Goal: Communication & Community: Answer question/provide support

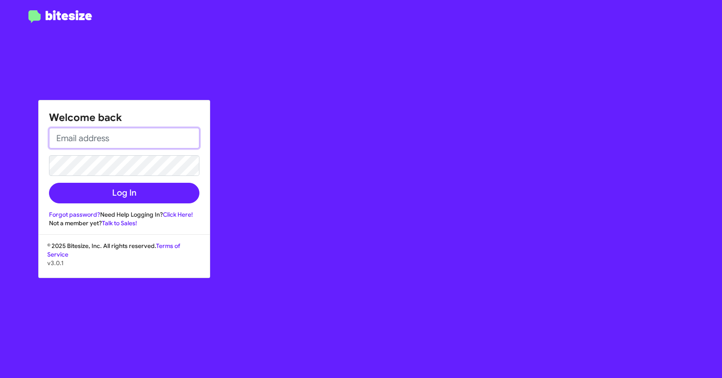
click at [110, 138] on input "email" at bounding box center [124, 138] width 150 height 21
type input "[EMAIL_ADDRESS][DOMAIN_NAME]"
click at [49, 183] on button "Log In" at bounding box center [124, 193] width 150 height 21
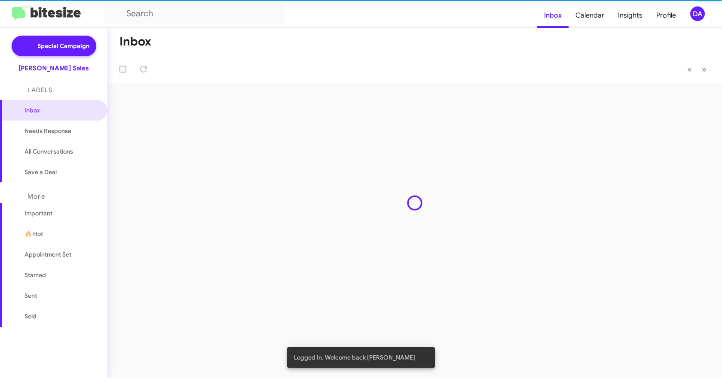
click at [108, 197] on div "Inbox « Previous » Next" at bounding box center [414, 203] width 614 height 351
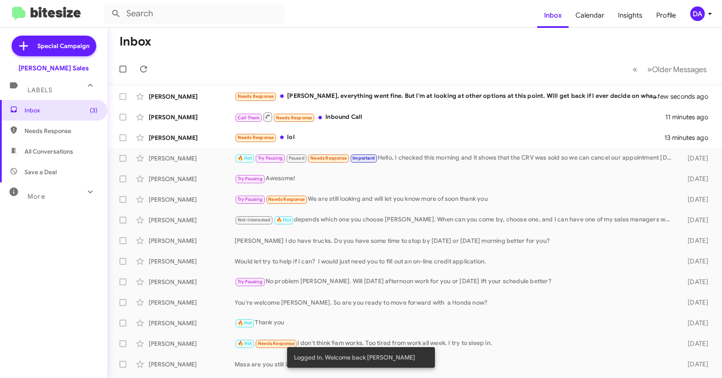
click at [46, 128] on span "Needs Response" at bounding box center [60, 131] width 73 height 9
type input "in:needs-response"
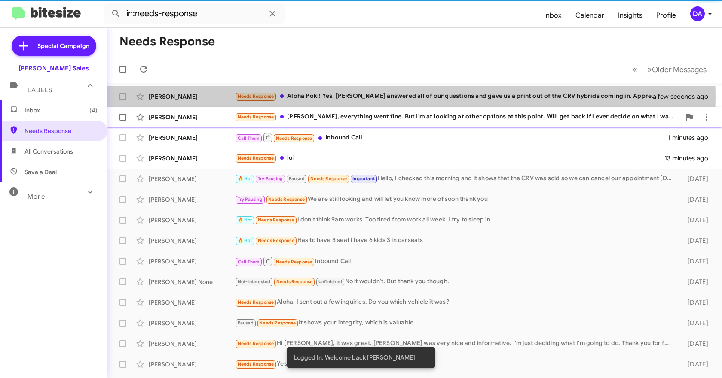
click at [309, 98] on div "Needs Response [PERSON_NAME]! Yes, [PERSON_NAME] answered all of our questions …" at bounding box center [449, 97] width 429 height 10
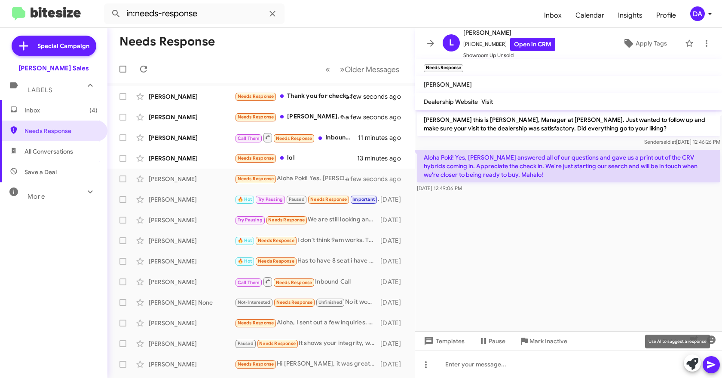
click at [691, 366] on icon at bounding box center [692, 364] width 12 height 12
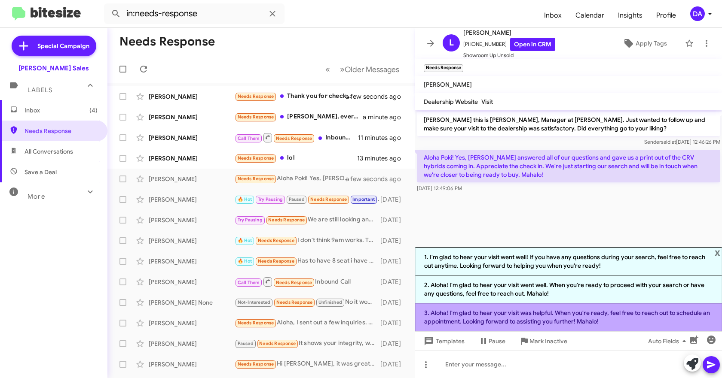
click at [532, 314] on li "3. Aloha! I'm glad to hear your visit was helpful. When you're ready, feel free…" at bounding box center [568, 318] width 307 height 28
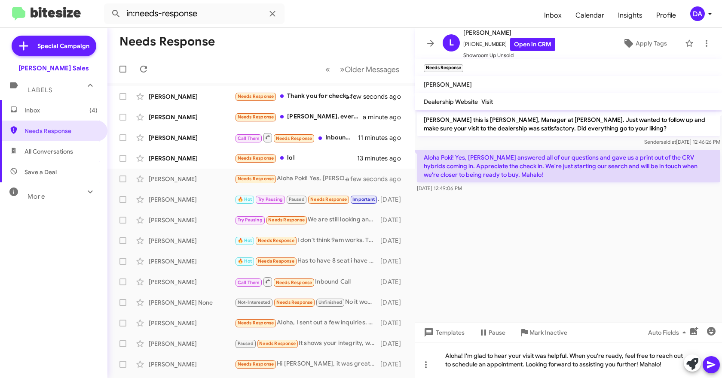
click at [708, 366] on icon at bounding box center [711, 365] width 8 height 7
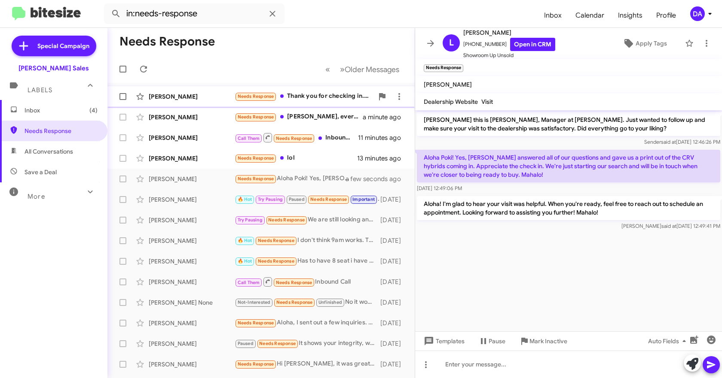
click at [181, 100] on div "[PERSON_NAME]" at bounding box center [192, 96] width 86 height 9
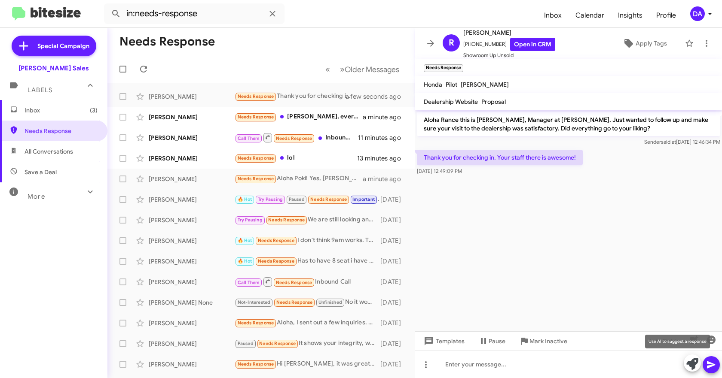
click at [696, 366] on icon at bounding box center [692, 364] width 12 height 12
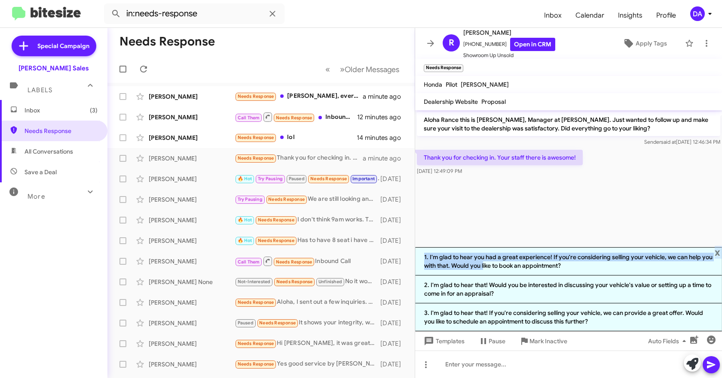
drag, startPoint x: 483, startPoint y: 267, endPoint x: 503, endPoint y: 201, distance: 68.2
click at [503, 201] on div "Aloha Rance this is [PERSON_NAME], Manager at [PERSON_NAME]. Just wanted to fol…" at bounding box center [568, 244] width 307 height 268
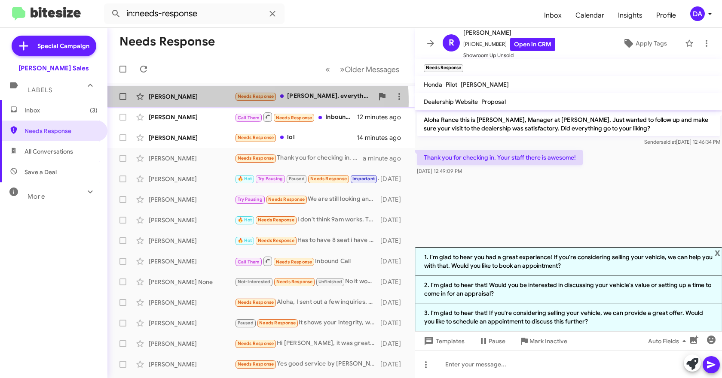
click at [178, 102] on div "[PERSON_NAME] Ehere Needs Response [PERSON_NAME], everything went fine. But I'm…" at bounding box center [260, 96] width 293 height 17
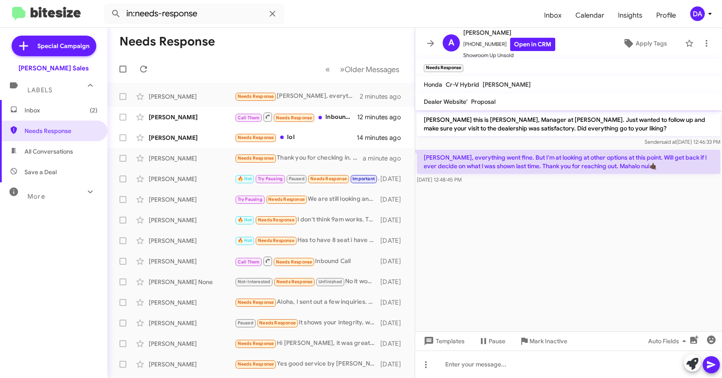
click at [601, 220] on cdk-virtual-scroll-viewport "[PERSON_NAME] this is [PERSON_NAME], Manager at [PERSON_NAME]. Just wanted to f…" at bounding box center [568, 220] width 307 height 221
click at [690, 364] on icon at bounding box center [692, 364] width 12 height 12
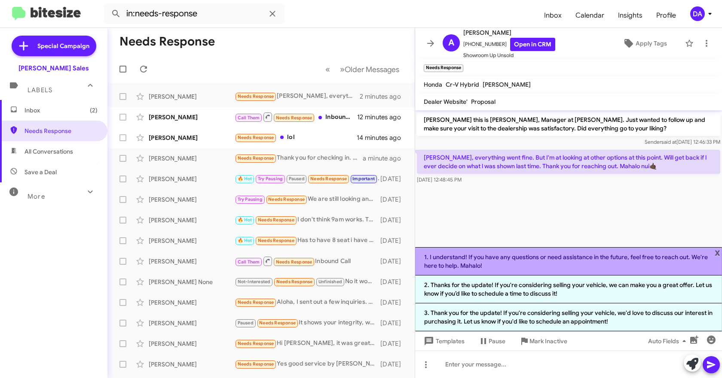
click at [505, 272] on li "1. I understand! If you have any questions or need assistance in the future, fe…" at bounding box center [568, 261] width 307 height 28
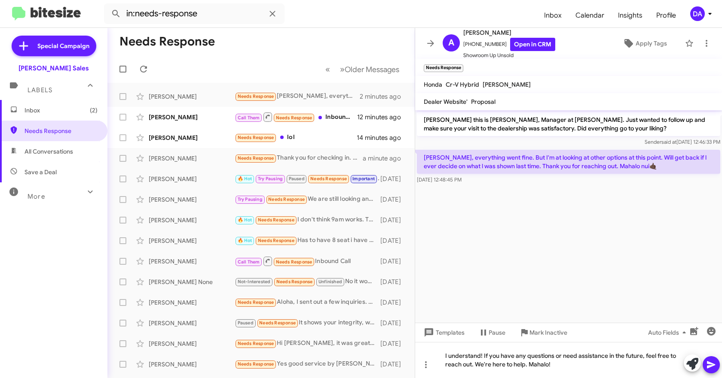
click at [710, 367] on icon at bounding box center [711, 365] width 8 height 7
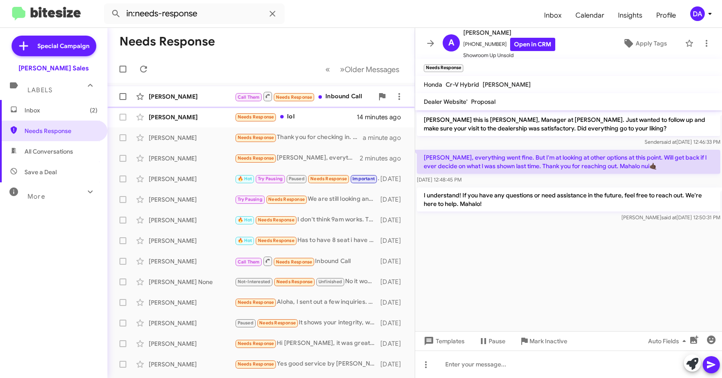
click at [168, 92] on div "[PERSON_NAME] Call Them Needs Response Inbound Call 12 minutes ago" at bounding box center [260, 96] width 293 height 17
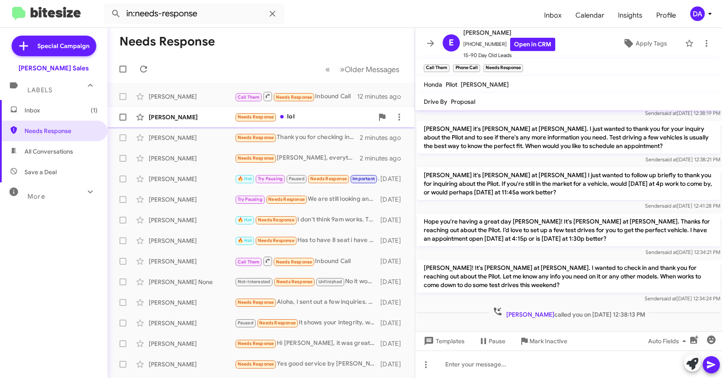
click at [181, 125] on div "[PERSON_NAME] Needs Response lol 14 minutes ago" at bounding box center [260, 117] width 293 height 17
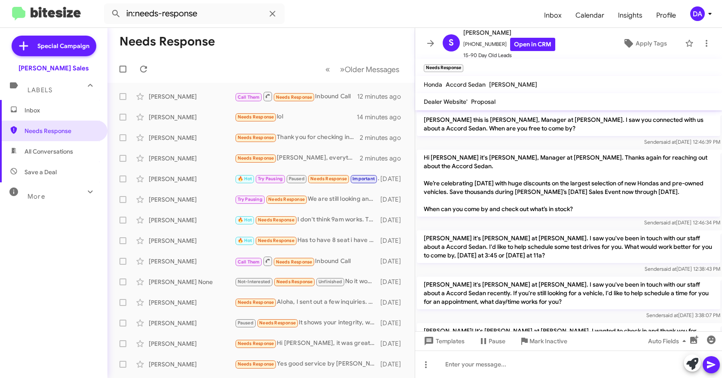
click at [531, 295] on p "[PERSON_NAME] it's [PERSON_NAME] at [PERSON_NAME]. I saw you've been in touch w…" at bounding box center [568, 293] width 303 height 33
click at [610, 298] on p "[PERSON_NAME] it's [PERSON_NAME] at [PERSON_NAME]. I saw you've been in touch w…" at bounding box center [568, 293] width 303 height 33
click at [54, 110] on span "Inbox" at bounding box center [60, 110] width 73 height 9
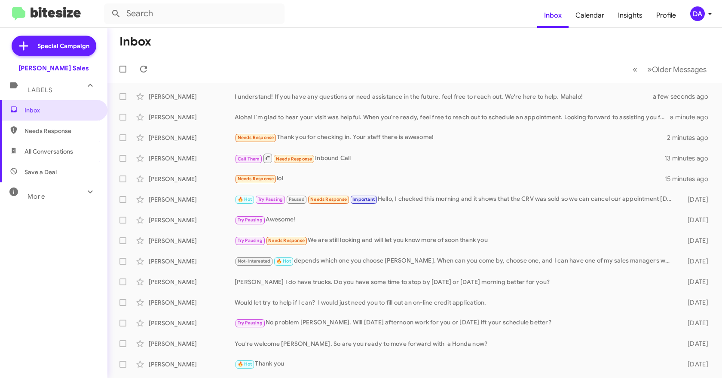
click at [50, 91] on span "Labels" at bounding box center [39, 90] width 25 height 8
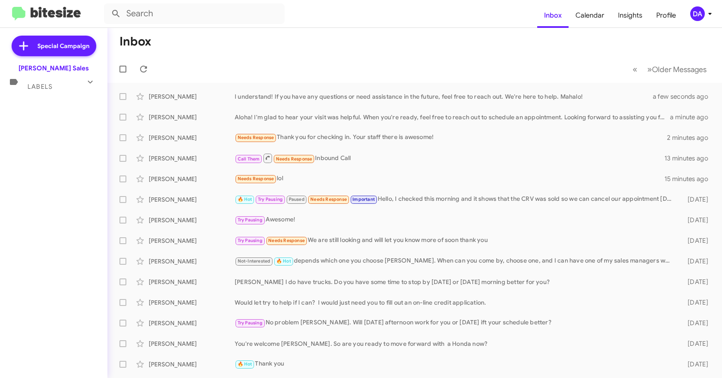
click at [47, 93] on mat-expansion-panel-header "Labels" at bounding box center [53, 83] width 107 height 21
